Goal: Check status

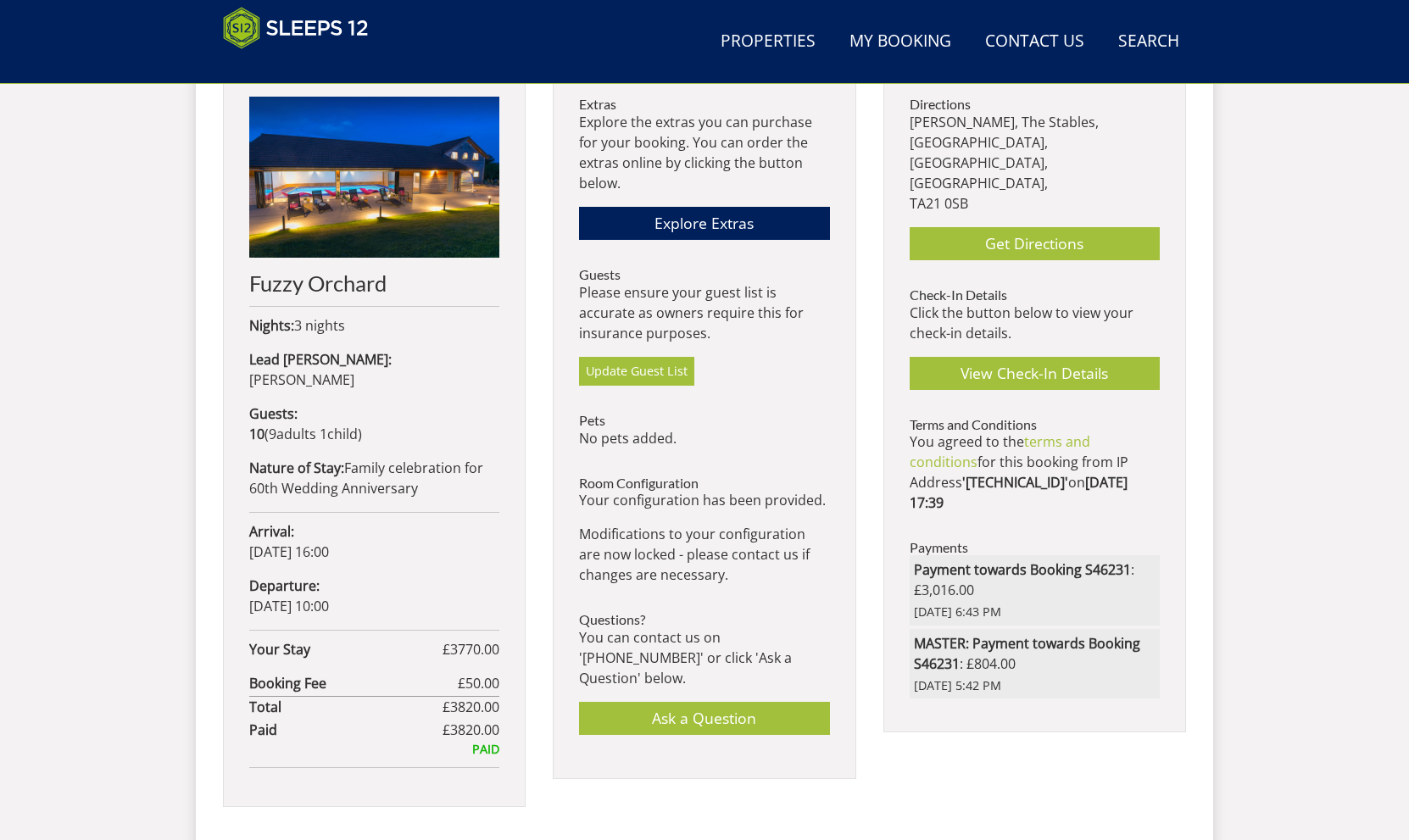
scroll to position [653, 0]
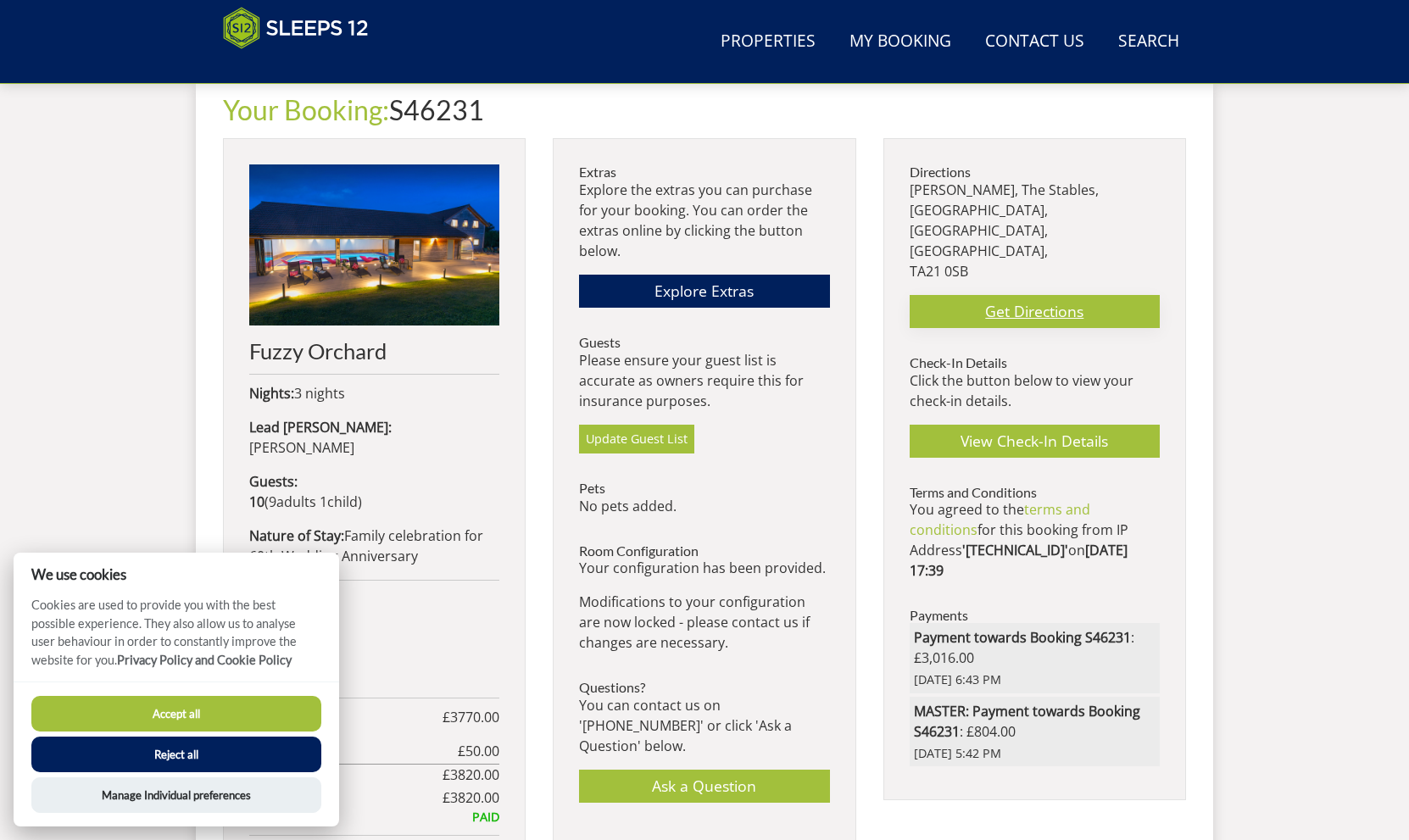
click at [1014, 295] on link "Get Directions" at bounding box center [1035, 312] width 250 height 33
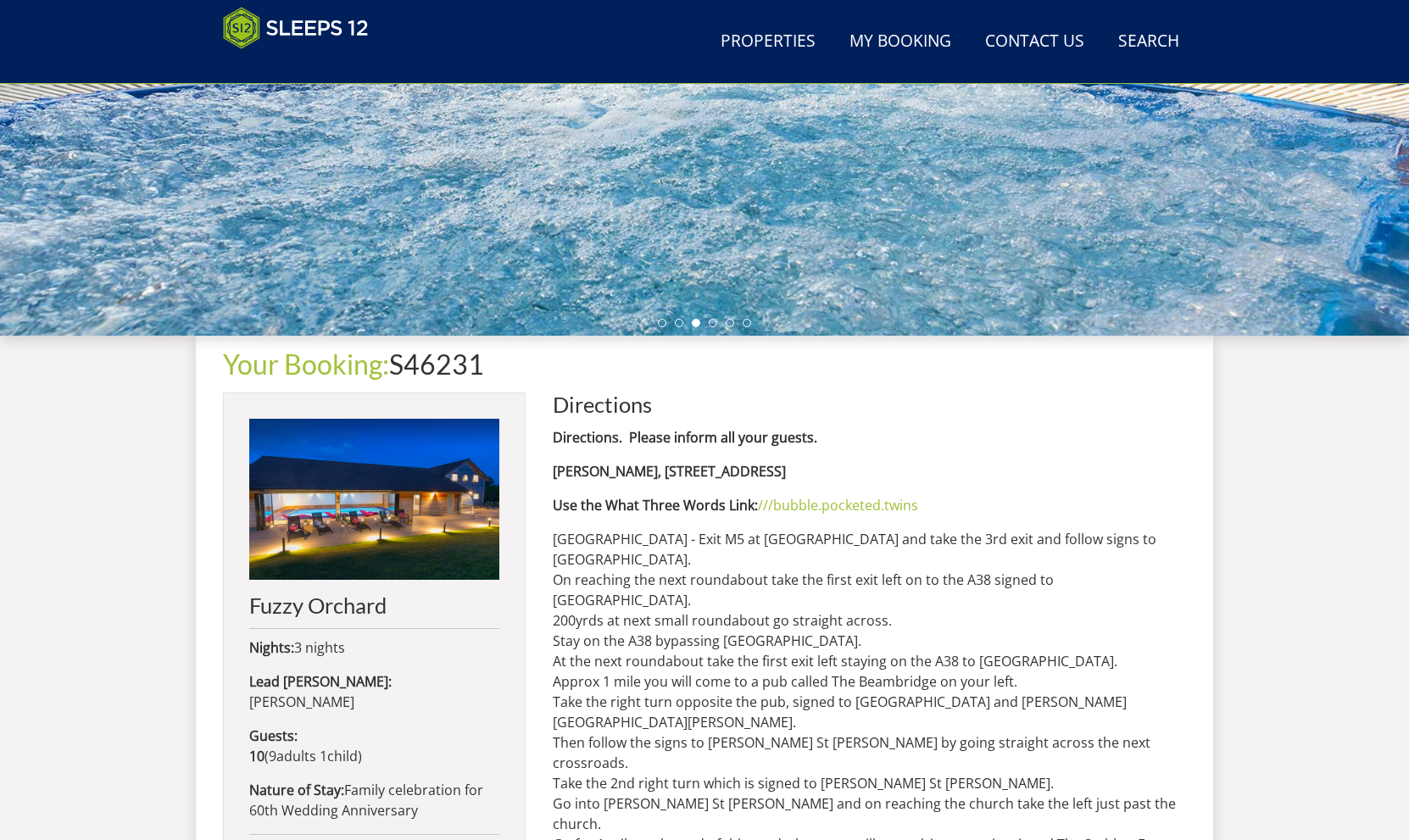
scroll to position [184, 0]
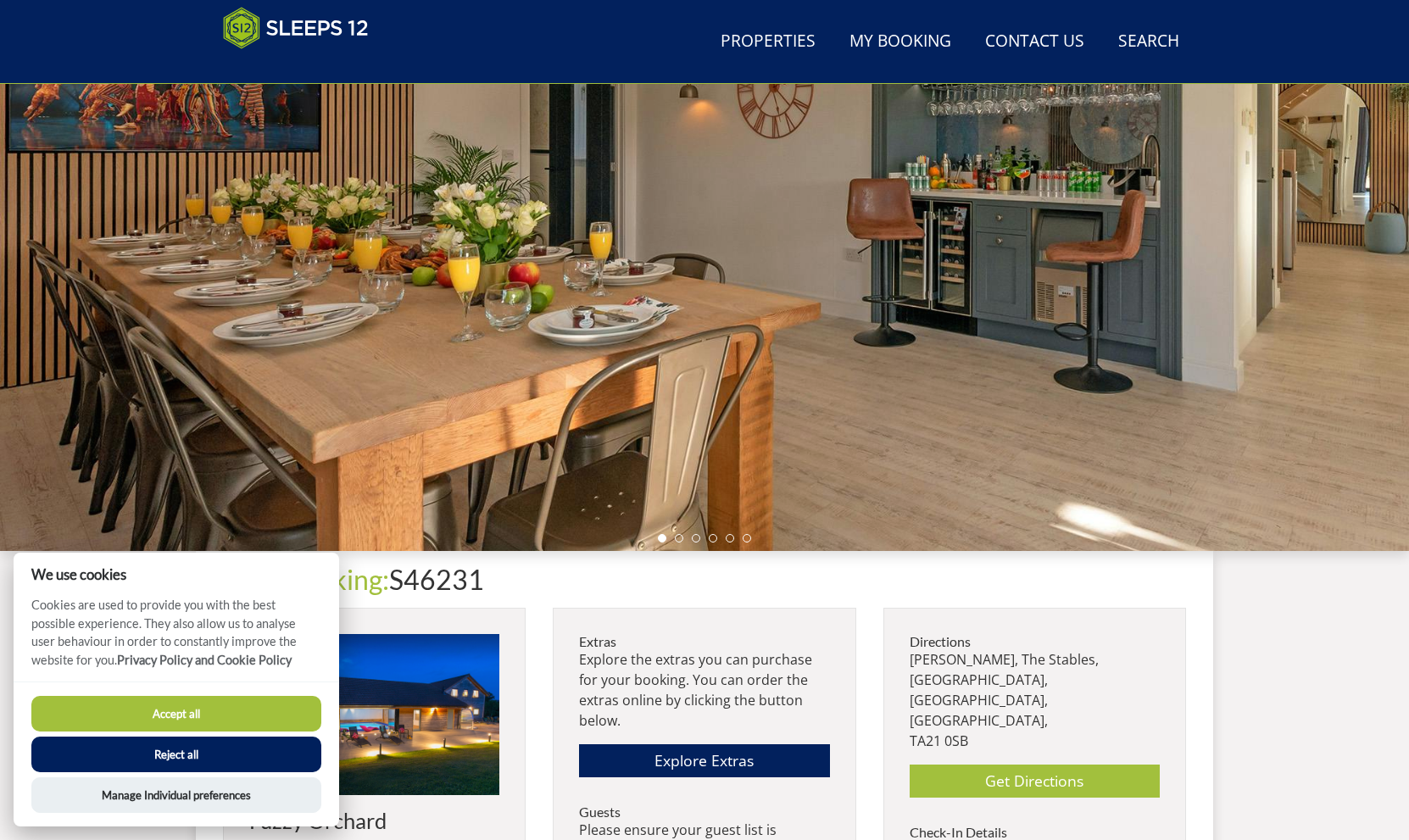
scroll to position [653, 0]
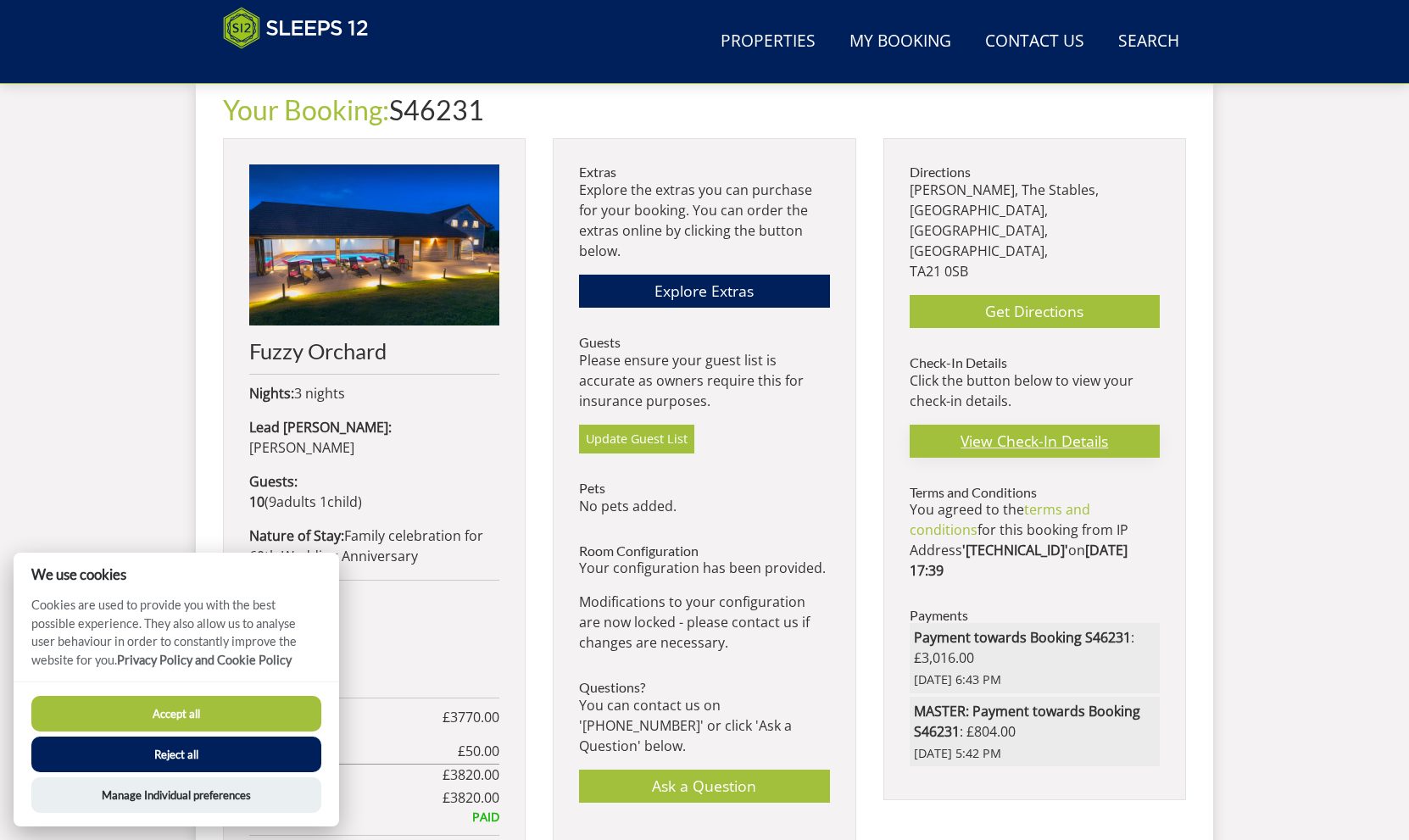
click at [1092, 429] on link "View Check-In Details" at bounding box center [1035, 441] width 250 height 33
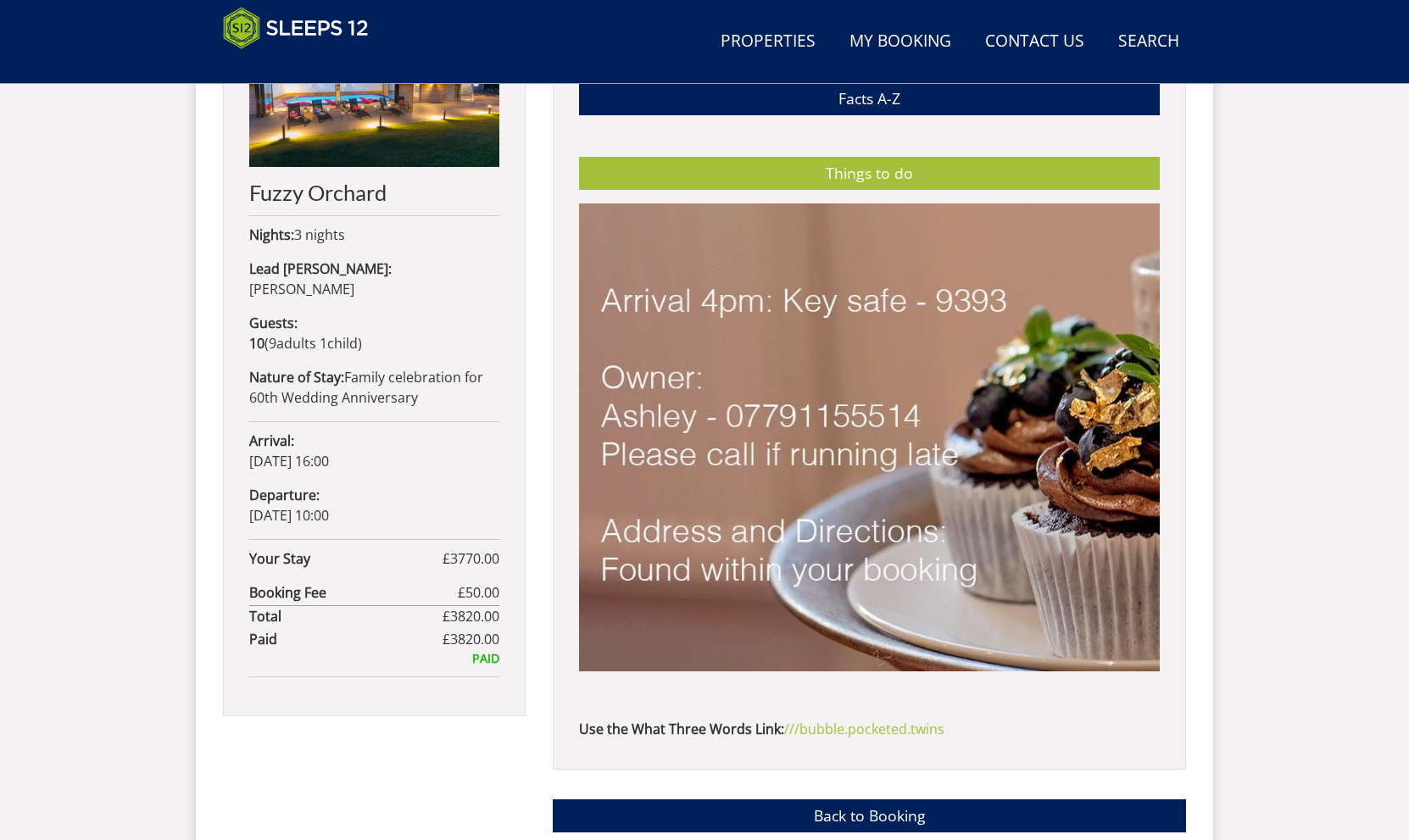
scroll to position [762, 0]
